Goal: Task Accomplishment & Management: Complete application form

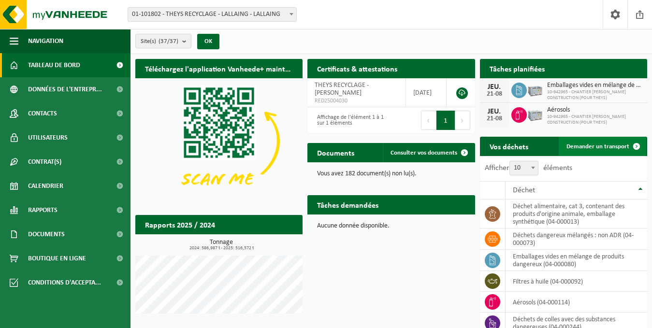
click at [597, 150] on link "Demander un transport" at bounding box center [602, 146] width 87 height 19
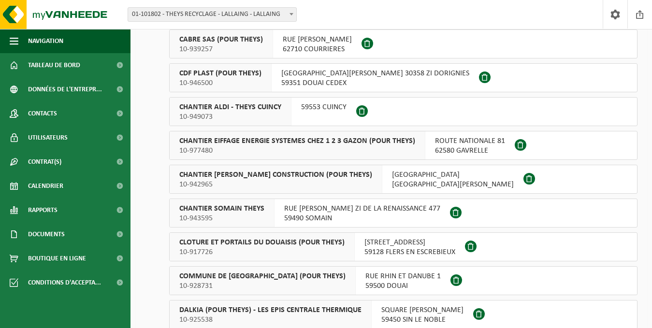
scroll to position [242, 0]
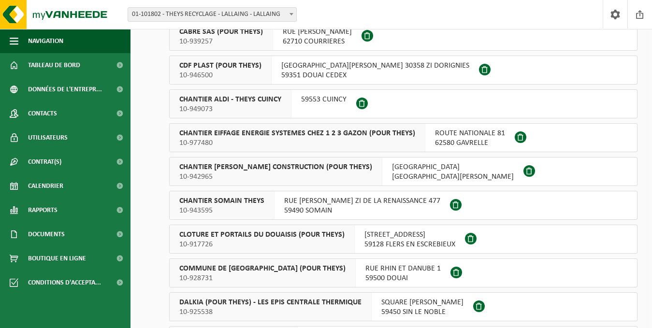
click at [324, 95] on span "59553 CUINCY" at bounding box center [323, 100] width 45 height 10
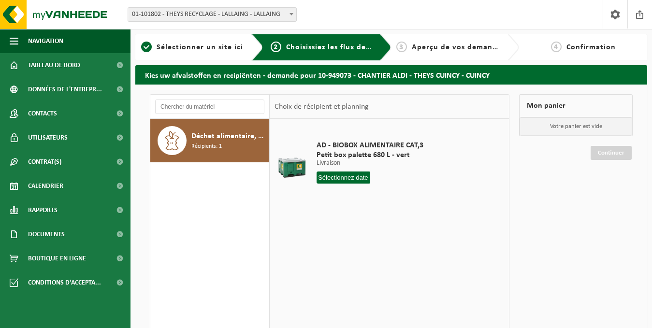
click at [350, 176] on input "text" at bounding box center [344, 178] width 54 height 12
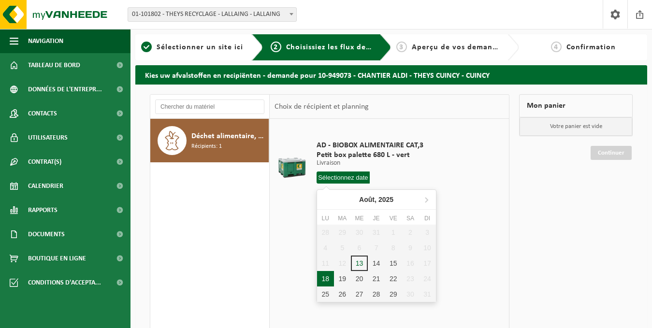
click at [323, 275] on div "18" at bounding box center [325, 278] width 17 height 15
type input "à partir de 2025-08-18"
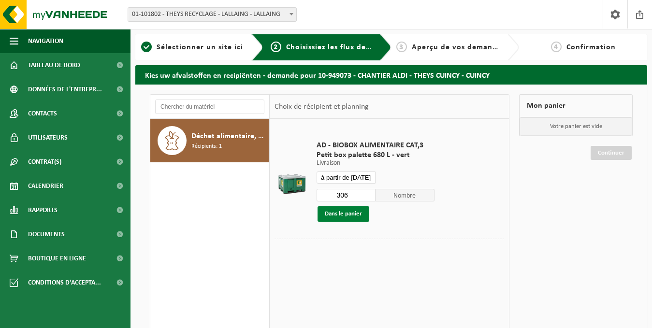
click at [332, 209] on button "Dans le panier" at bounding box center [344, 213] width 52 height 15
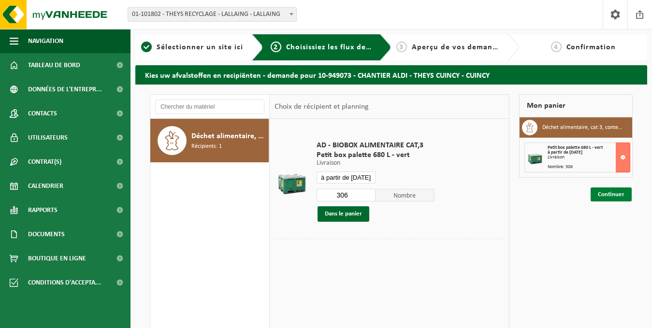
click at [597, 190] on link "Continuer" at bounding box center [611, 195] width 41 height 14
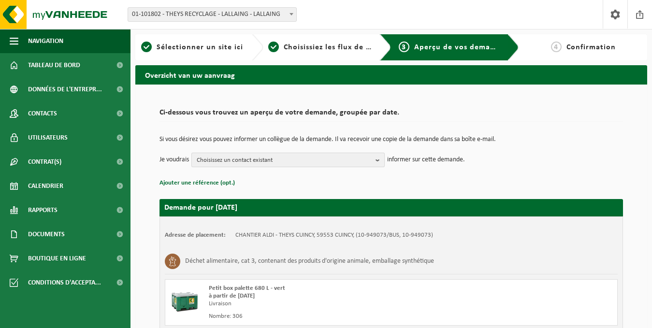
click at [291, 158] on span "Choisissez un contact existant" at bounding box center [284, 160] width 175 height 15
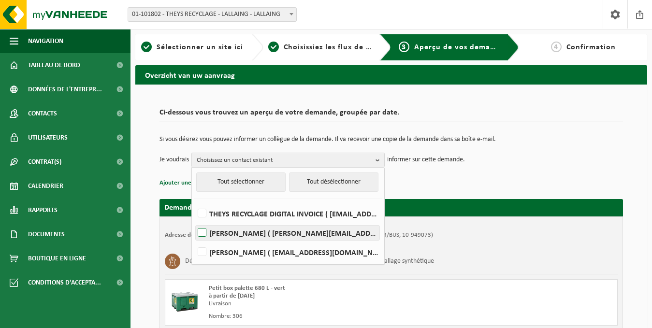
click at [249, 232] on label "ALEXANDRE HEINE ( alexandre@transports-heine.fr )" at bounding box center [288, 233] width 184 height 15
click at [194, 221] on input "ALEXANDRE HEINE ( alexandre@transports-heine.fr )" at bounding box center [194, 220] width 0 height 0
checkbox input "true"
click at [578, 153] on td "Je voudrais ALEXANDRE HEINE Tout sélectionner Tout désélectionner THEYS RECYCLA…" at bounding box center [392, 160] width 464 height 15
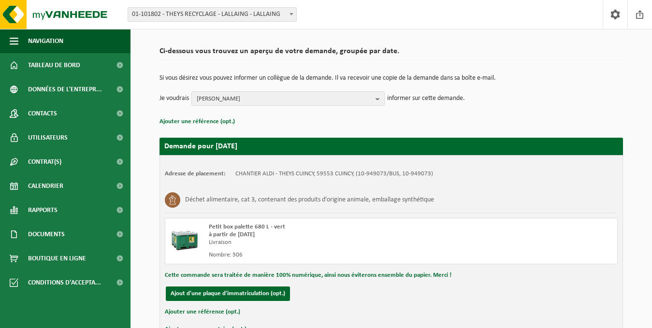
scroll to position [123, 0]
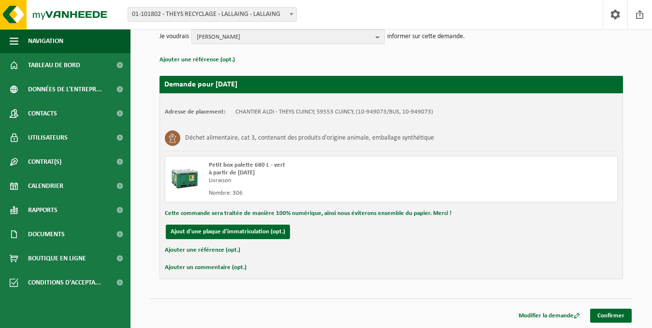
click at [576, 217] on div "Cette commande sera traitée de manière 100% numérique, ainsi nous éviterons ens…" at bounding box center [391, 213] width 453 height 13
click at [585, 246] on div "Ajouter une référence (opt.)" at bounding box center [391, 250] width 453 height 13
click at [608, 316] on link "Confirmer" at bounding box center [611, 316] width 42 height 14
